Goal: Task Accomplishment & Management: Use online tool/utility

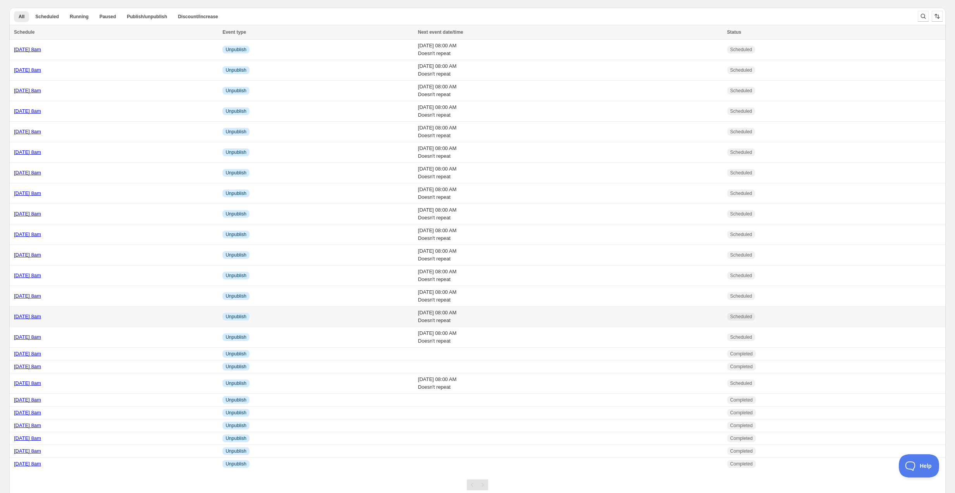
click at [130, 309] on td "[DATE] 8am" at bounding box center [114, 316] width 211 height 21
click at [122, 292] on div "[DATE] 8am" at bounding box center [116, 296] width 204 height 8
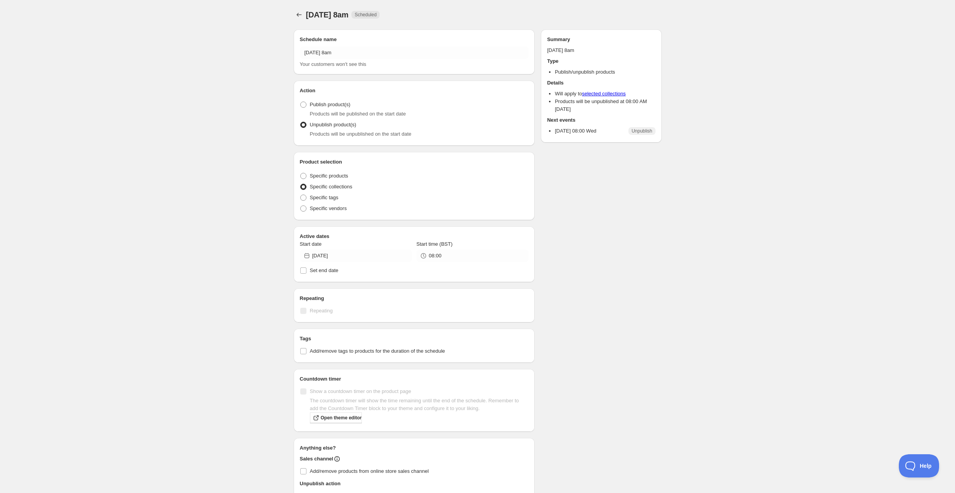
radio input "true"
